Goal: Use online tool/utility: Utilize a website feature to perform a specific function

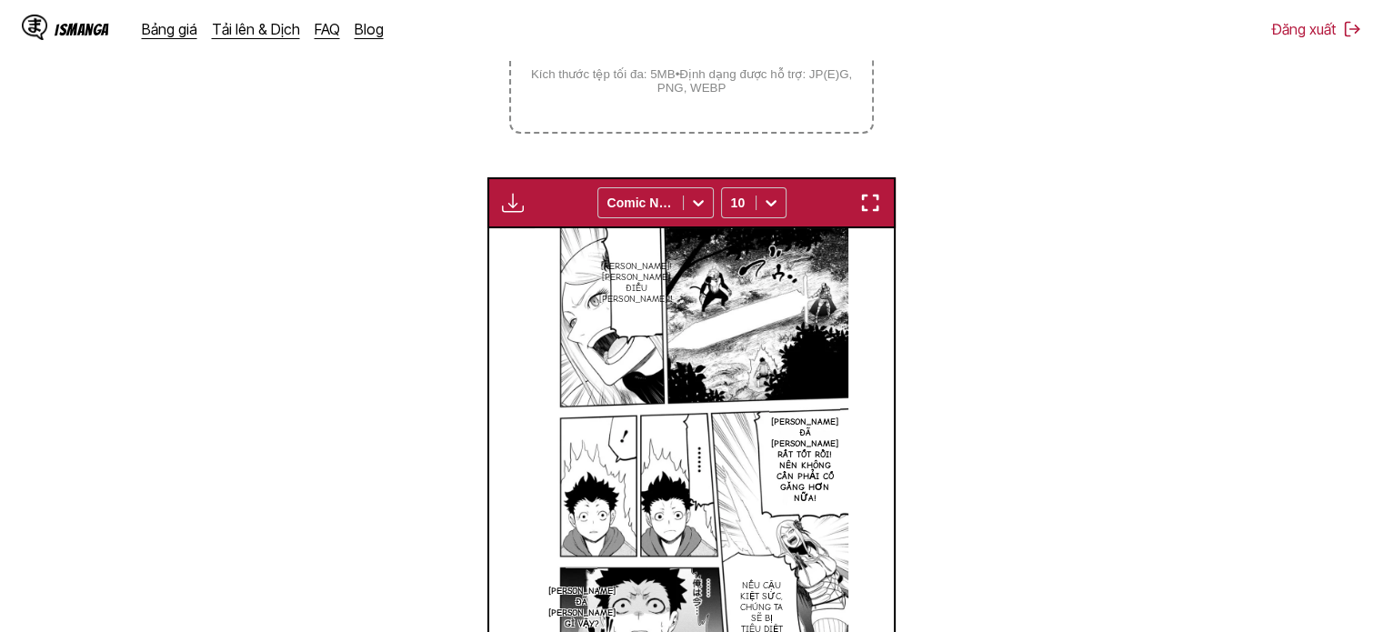
scroll to position [403, 0]
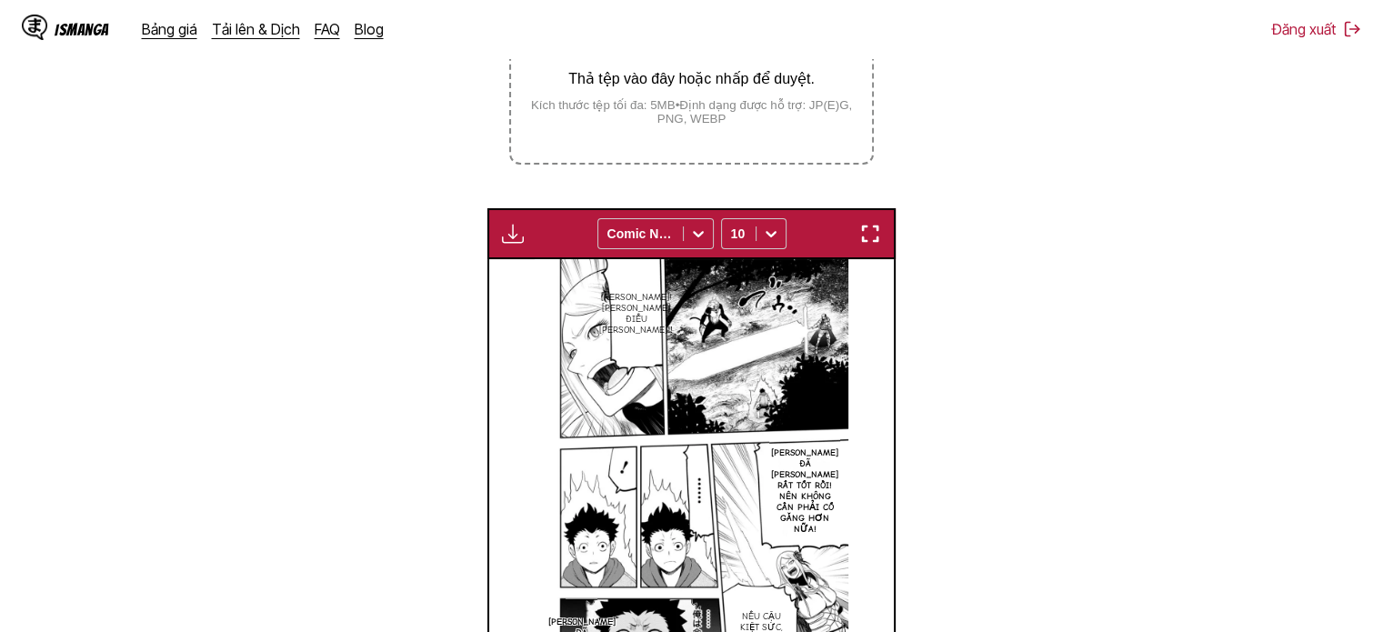
click at [723, 98] on div "Thả tệp vào đây hoặc nhấp để duyệt. Kích thước tệp tối đa: 5MB • Định dạng được…" at bounding box center [691, 74] width 360 height 103
click at [0, 0] on input "Thả tệp vào đây hoặc nhấp để duyệt. Kích thước tệp tối đa: 5MB • Định dạng được…" at bounding box center [0, 0] width 0 height 0
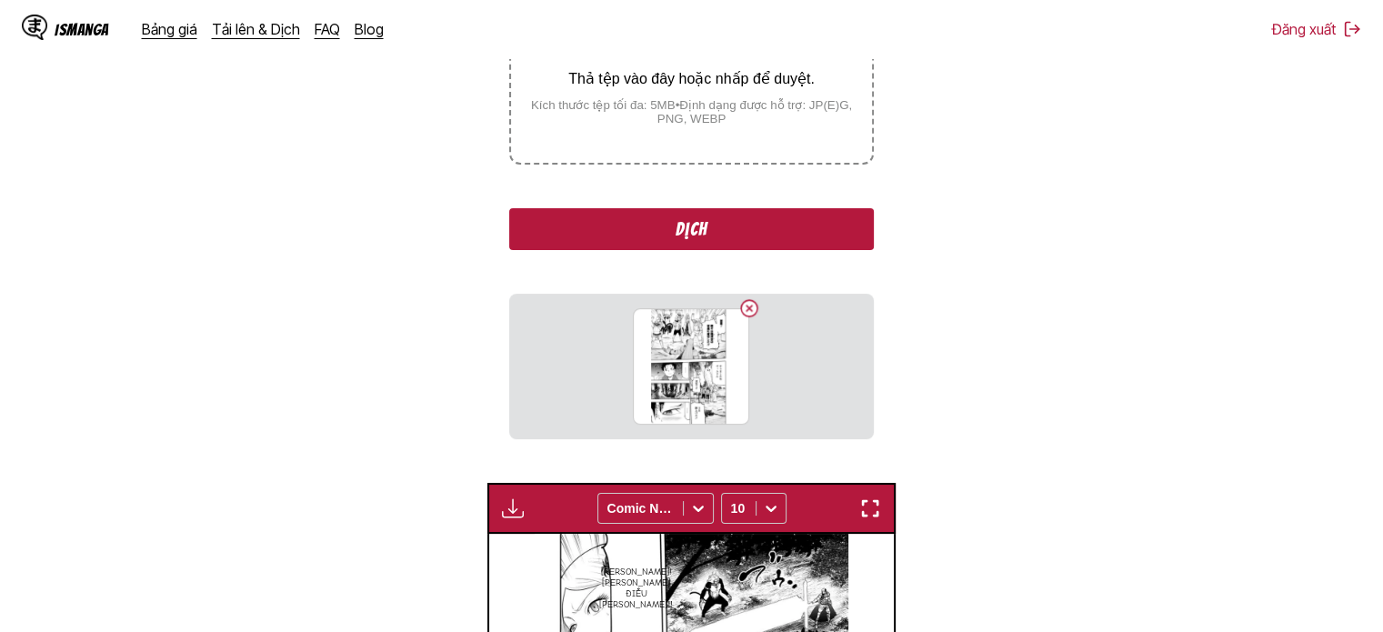
click at [758, 236] on button "Dịch" at bounding box center [691, 229] width 364 height 42
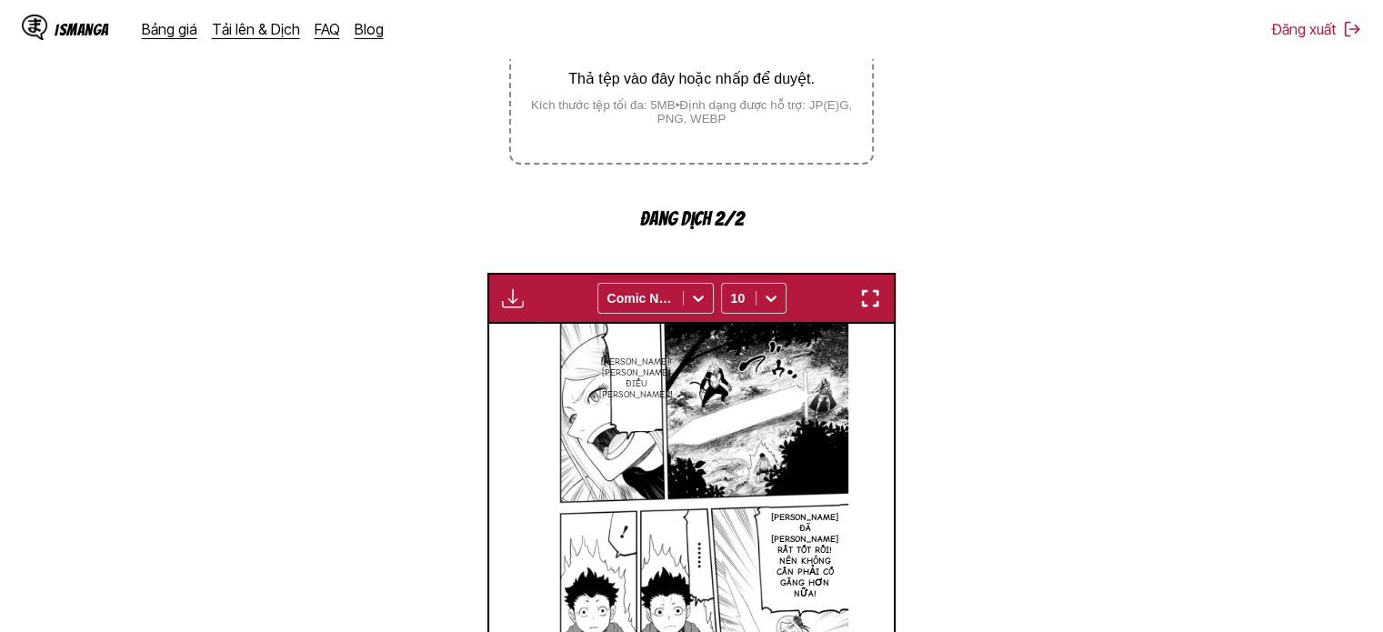
click at [878, 309] on img "button" at bounding box center [870, 298] width 22 height 22
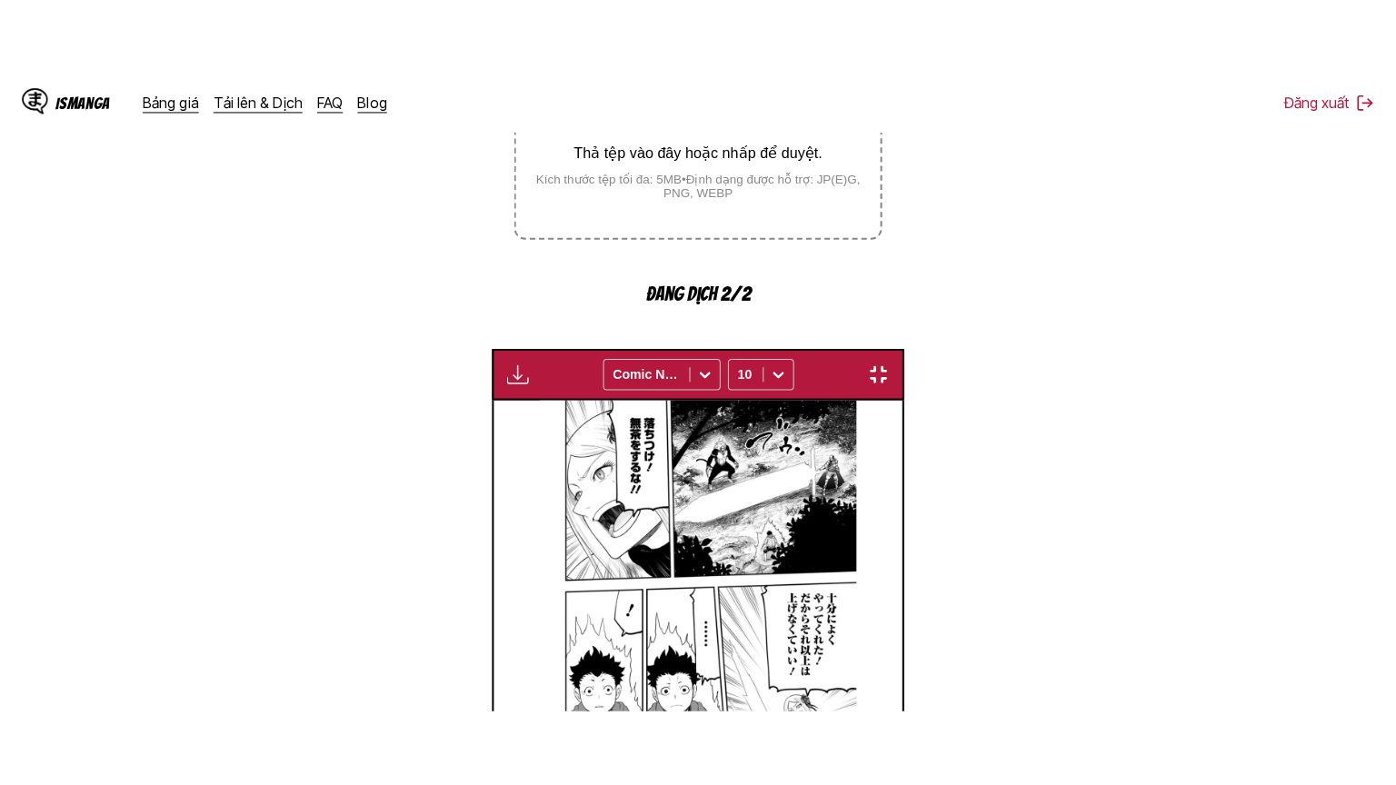
scroll to position [211, 0]
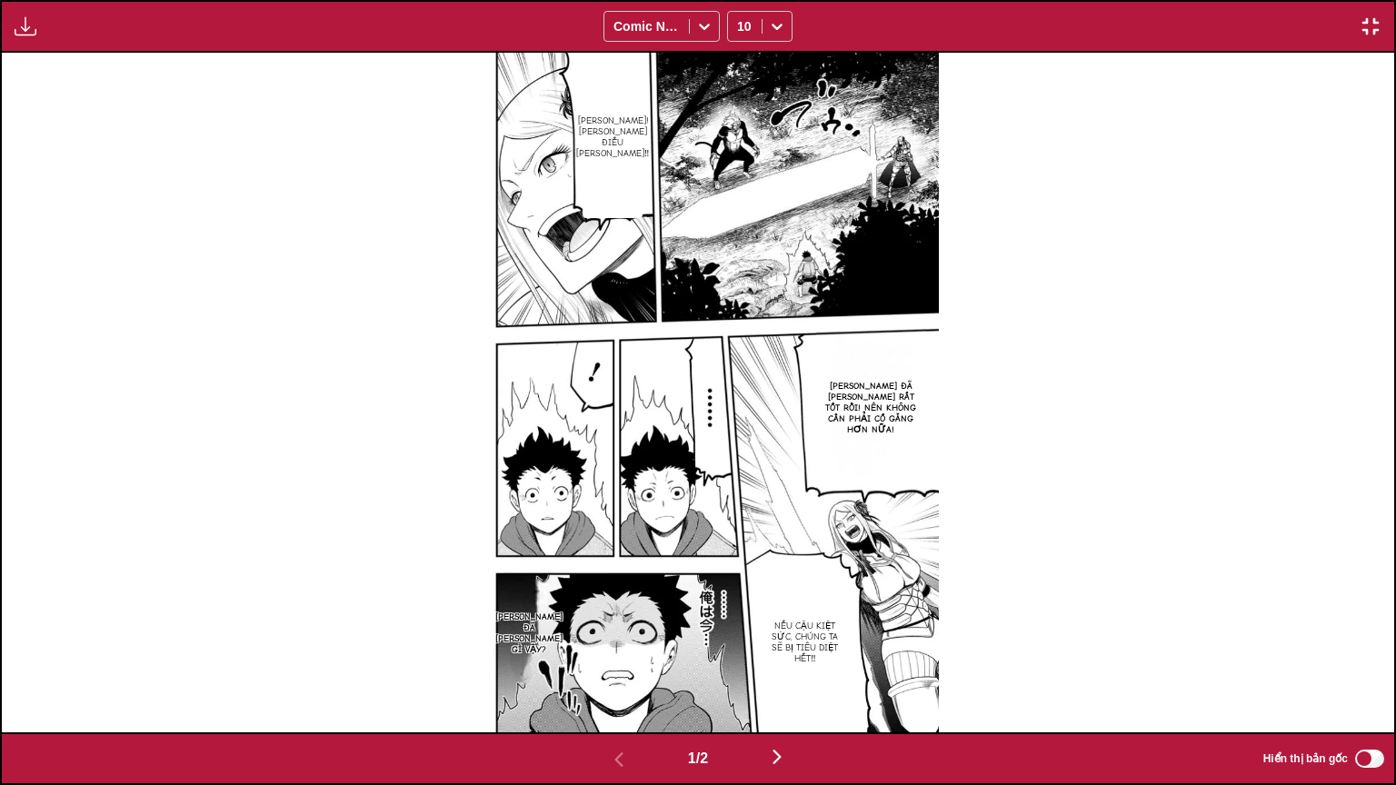
click at [18, 28] on img "button" at bounding box center [26, 26] width 22 height 22
click at [380, 298] on div "Bình tĩnh lại! Đừng làm điều ngu ngốc‼ Cậu đã làm rất tốt rồi! Nên không cần ph…" at bounding box center [698, 393] width 1393 height 680
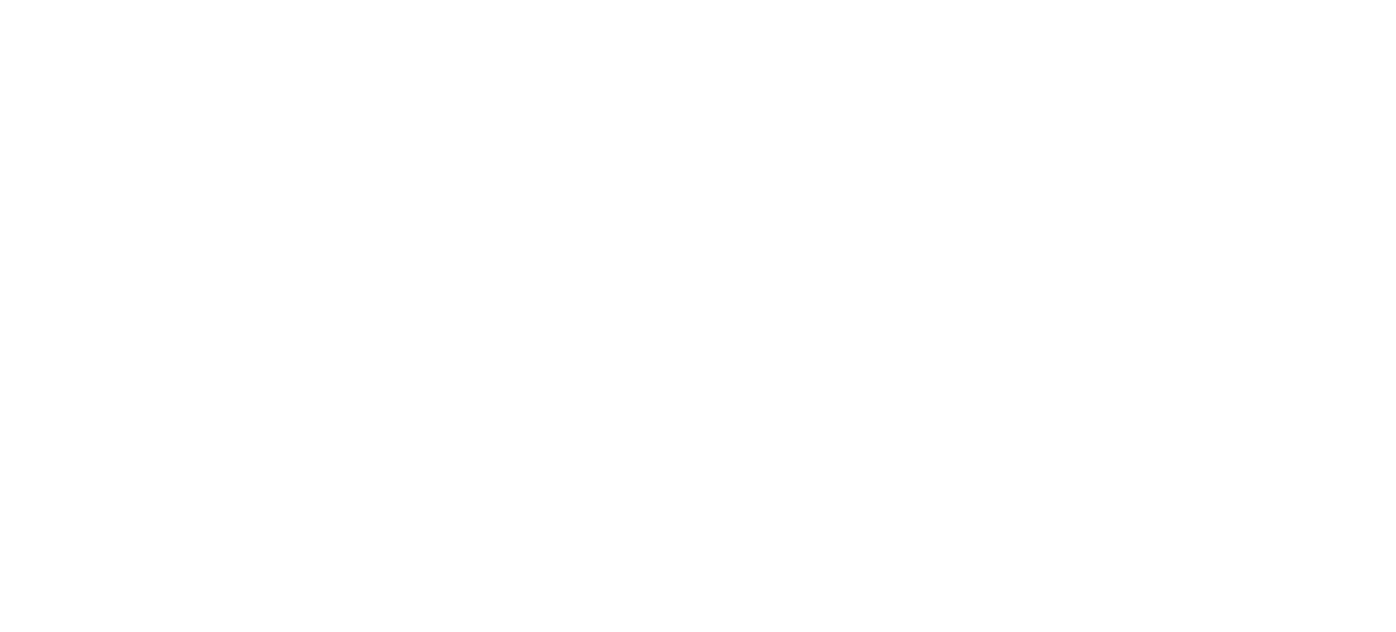
scroll to position [0, 0]
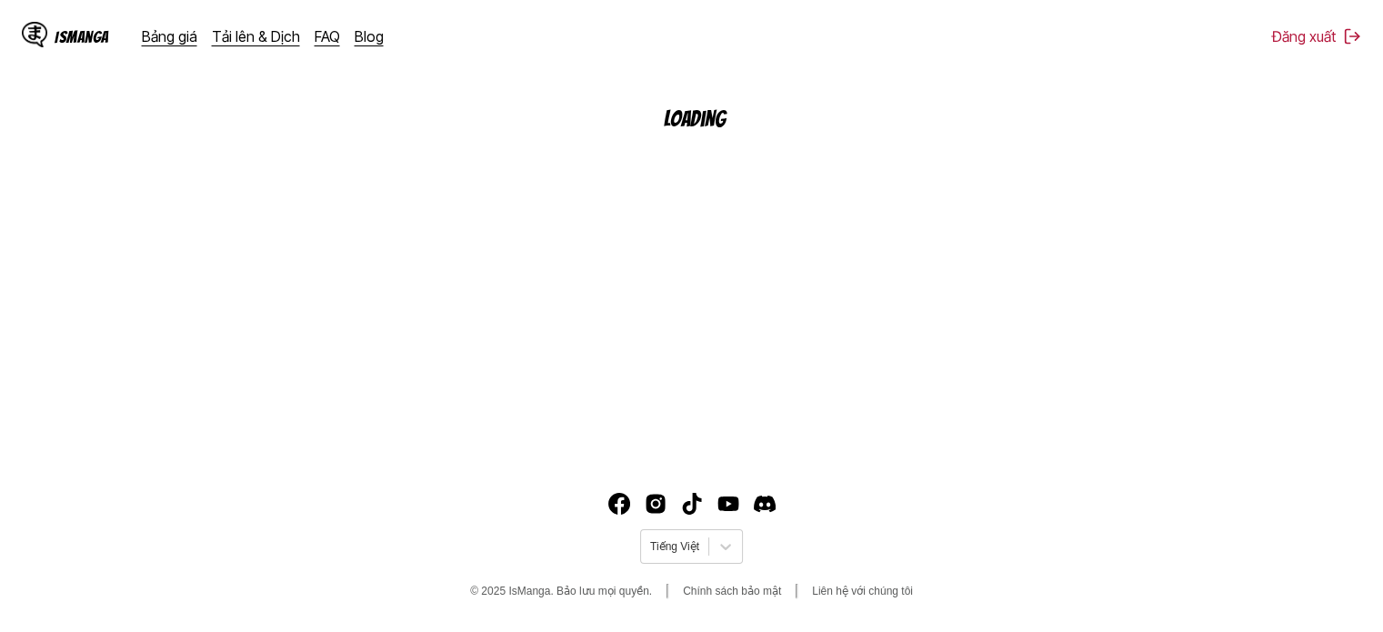
scroll to position [225, 0]
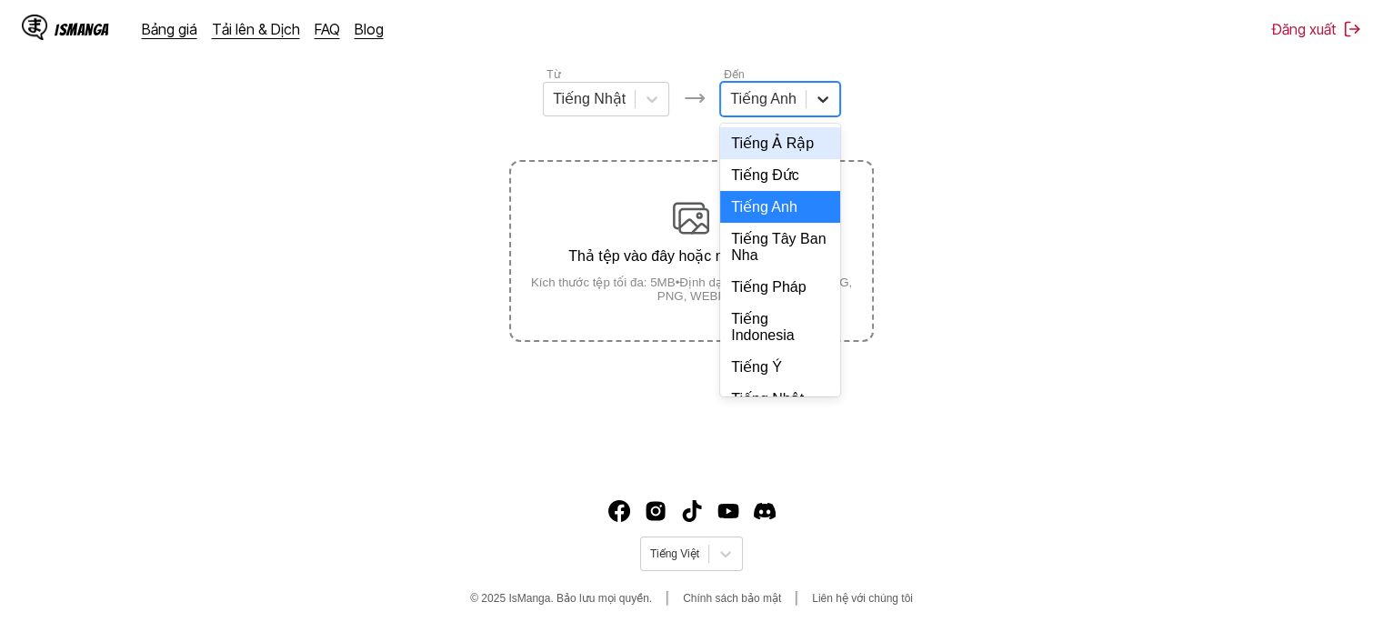
click at [814, 105] on icon at bounding box center [823, 99] width 18 height 18
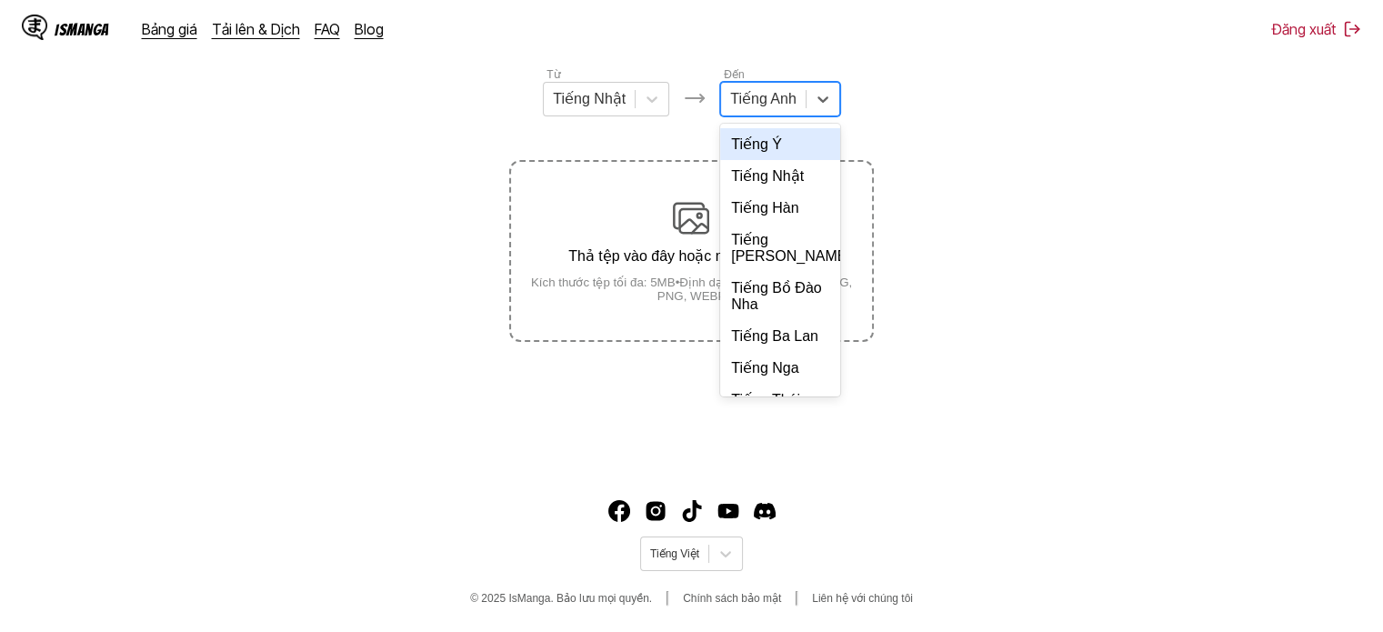
scroll to position [394, 0]
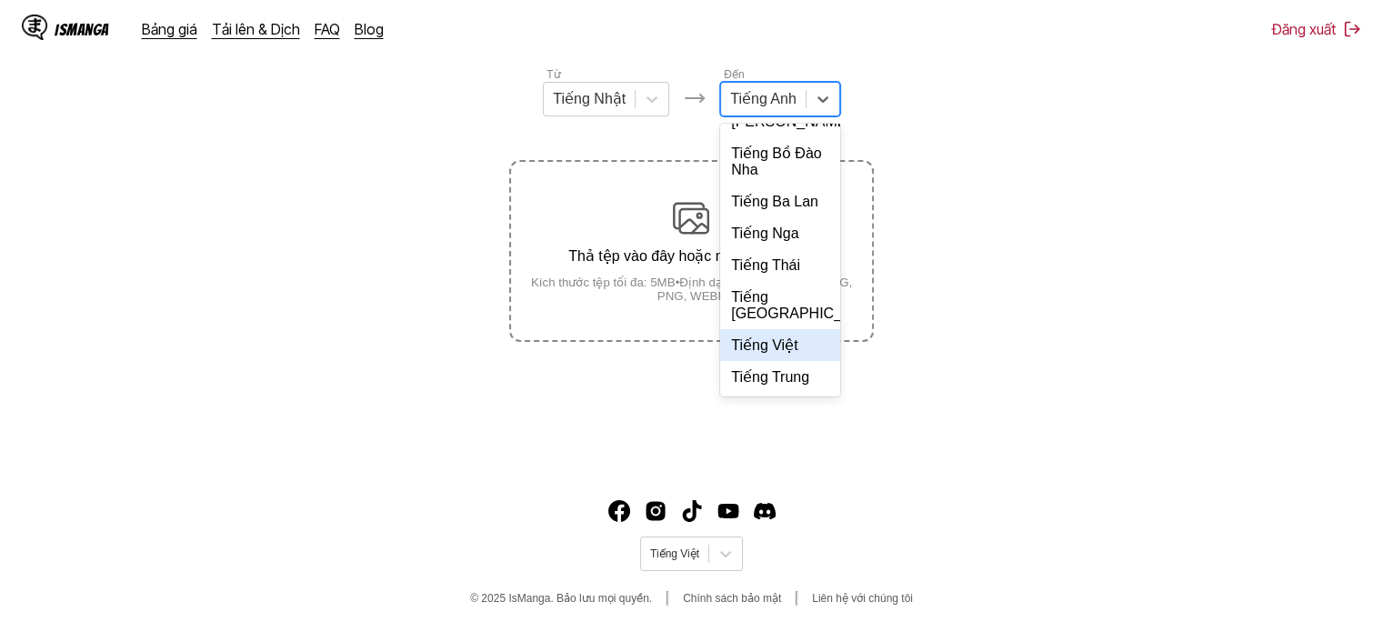
click at [774, 344] on div "Tiếng Việt" at bounding box center [780, 345] width 120 height 32
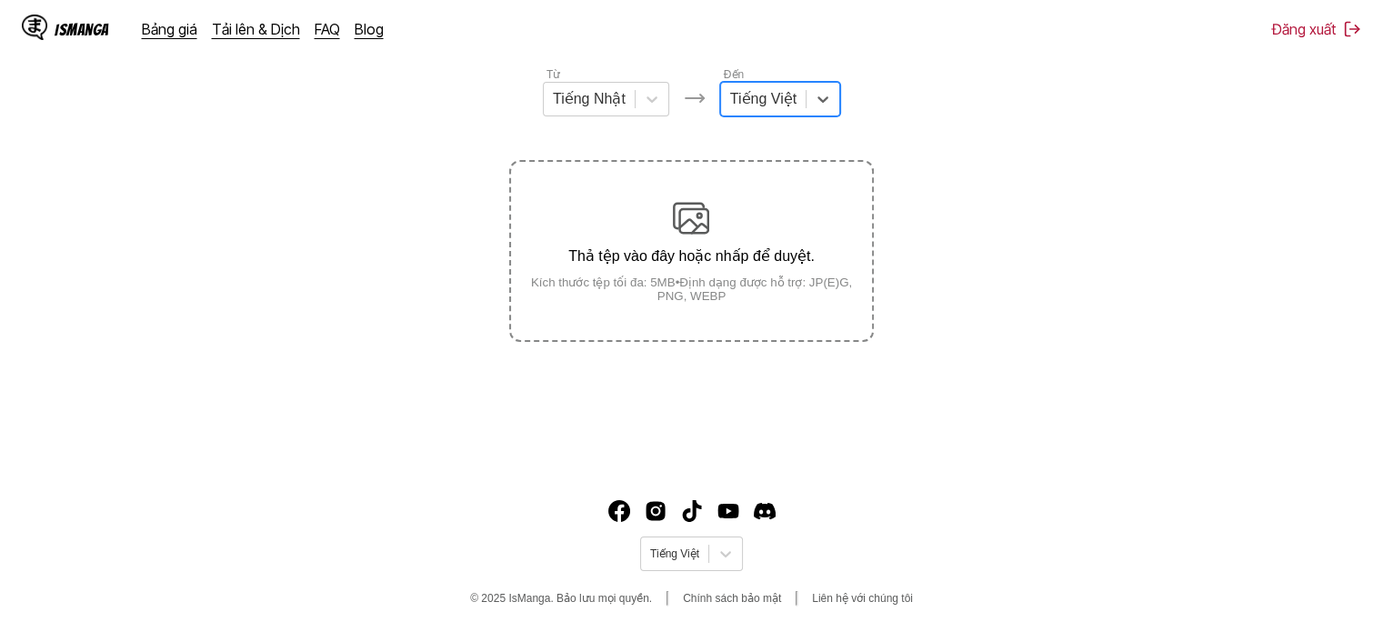
click at [764, 275] on div "Thả tệp vào đây hoặc nhấp để duyệt. Kích thước tệp tối đa: 5MB • Định dạng được…" at bounding box center [691, 251] width 360 height 103
click at [0, 0] on input "Thả tệp vào đây hoặc nhấp để duyệt. Kích thước tệp tối đa: 5MB • Định dạng được…" at bounding box center [0, 0] width 0 height 0
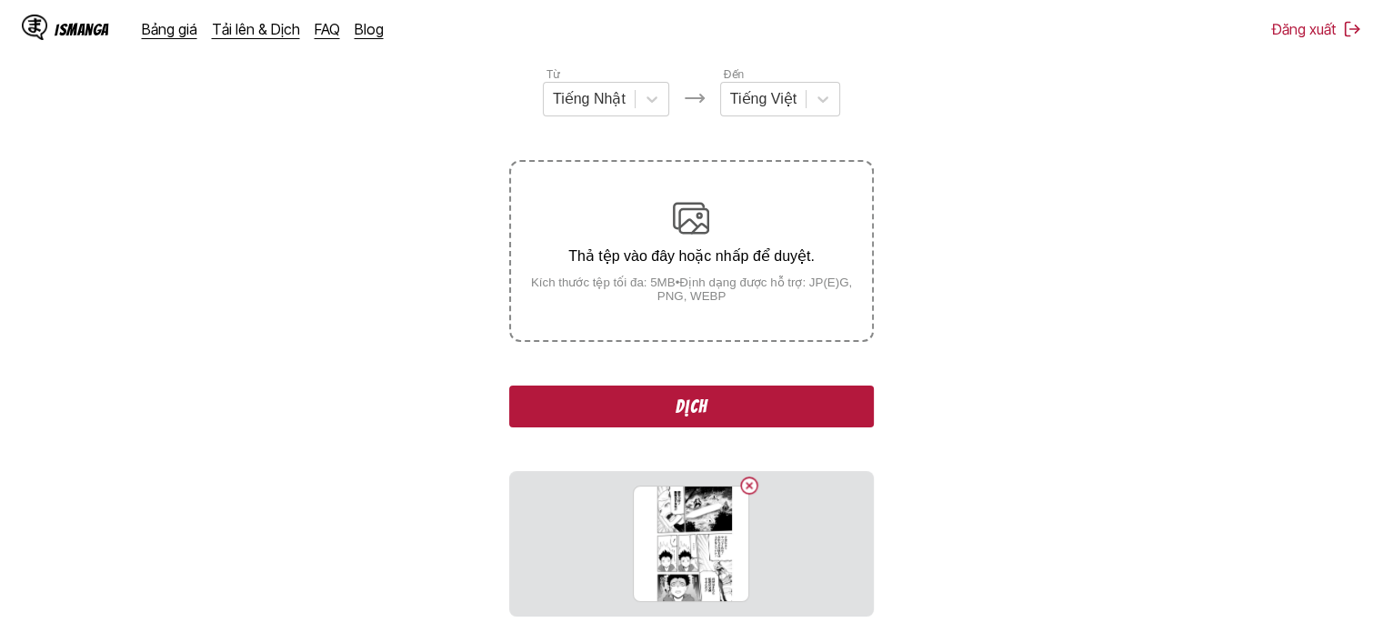
click at [640, 428] on div "Từ Tiếng Nhật Đến Tiếng Việt Thả tệp vào đây hoặc nhấp để duyệt. Kích thước tệp…" at bounding box center [691, 340] width 364 height 551
click at [638, 415] on button "Dịch" at bounding box center [691, 406] width 364 height 42
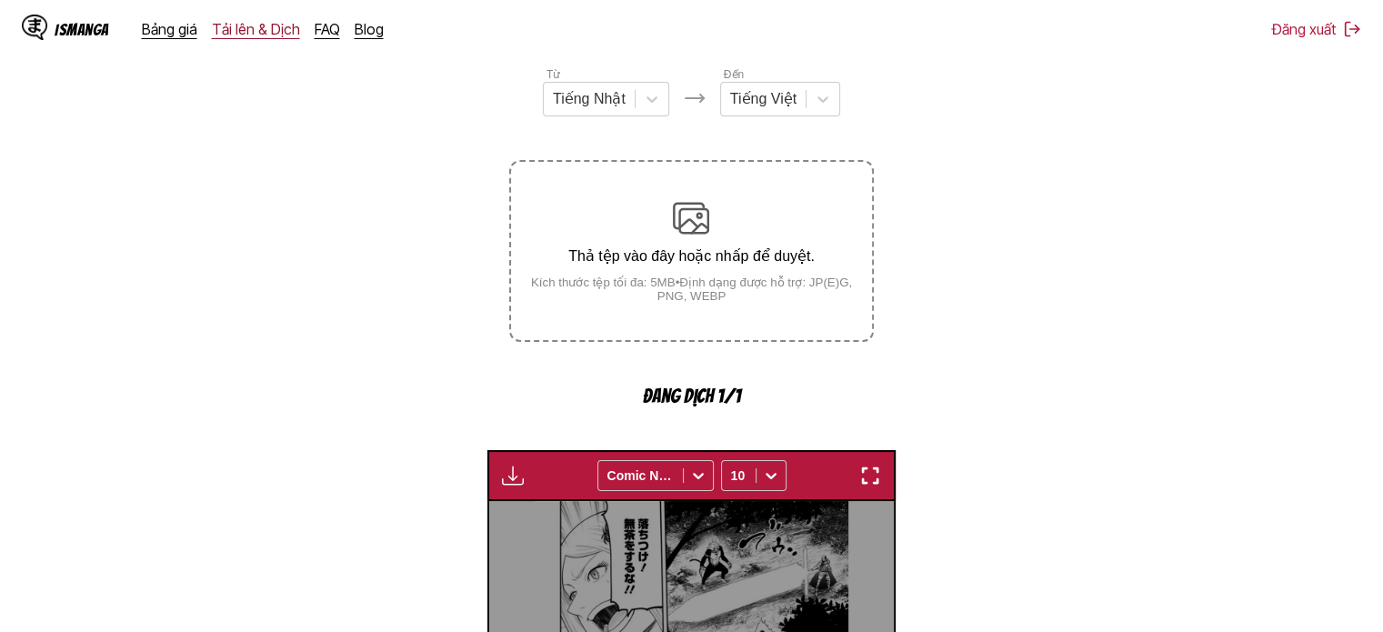
scroll to position [558, 0]
